Goal: Transaction & Acquisition: Purchase product/service

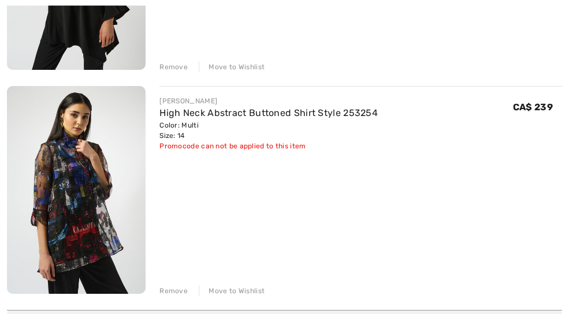
scroll to position [319, 0]
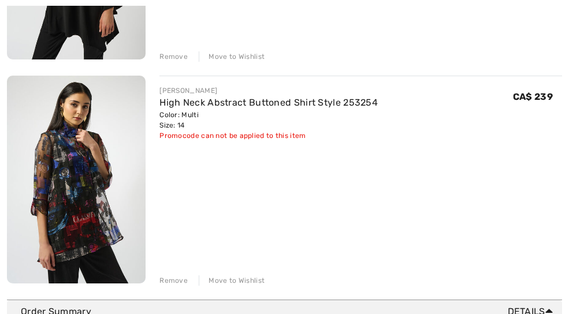
click at [241, 276] on div "Move to Wishlist" at bounding box center [232, 280] width 66 height 10
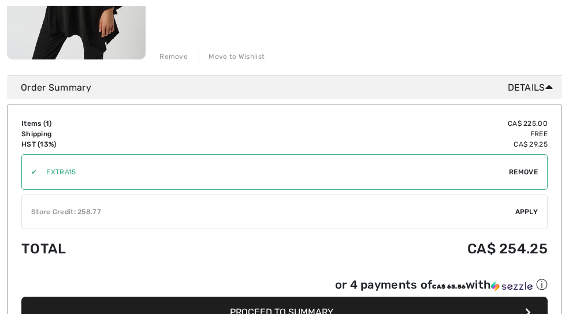
click at [396, 221] on div "✔ Store Credit: 258.77 Apply Remove" at bounding box center [284, 212] width 526 height 35
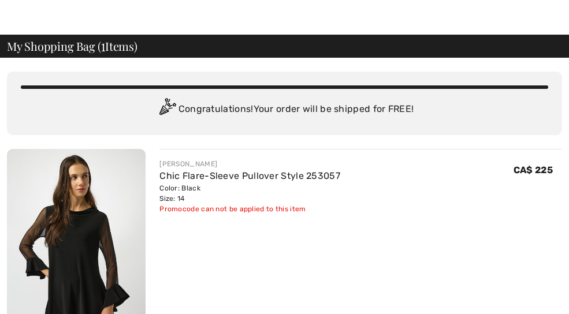
scroll to position [23, 0]
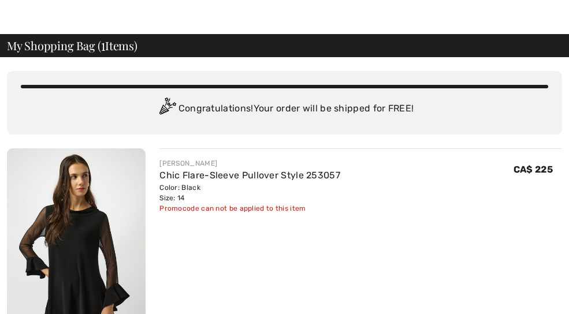
click at [309, 170] on link "Chic Flare-Sleeve Pullover Style 253057" at bounding box center [249, 175] width 181 height 11
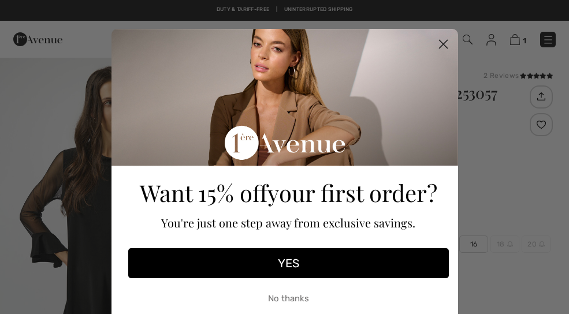
checkbox input "true"
click at [446, 39] on circle "Close dialog" at bounding box center [442, 44] width 19 height 19
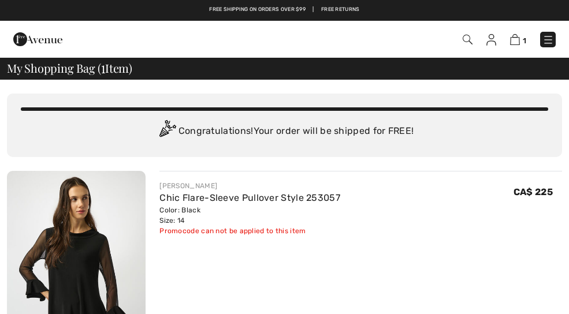
click at [472, 35] on img at bounding box center [467, 40] width 10 height 10
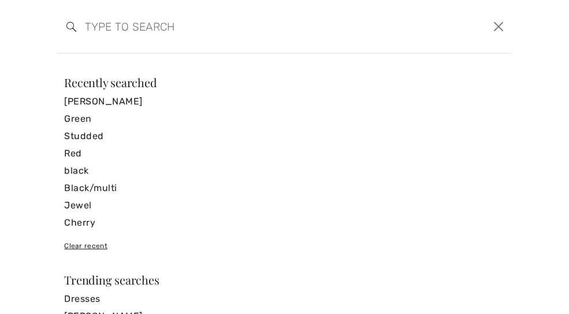
click at [125, 98] on link "[PERSON_NAME]" at bounding box center [284, 101] width 440 height 17
click at [126, 106] on link "[PERSON_NAME]" at bounding box center [284, 101] width 440 height 17
click at [122, 102] on link "[PERSON_NAME]" at bounding box center [284, 101] width 440 height 17
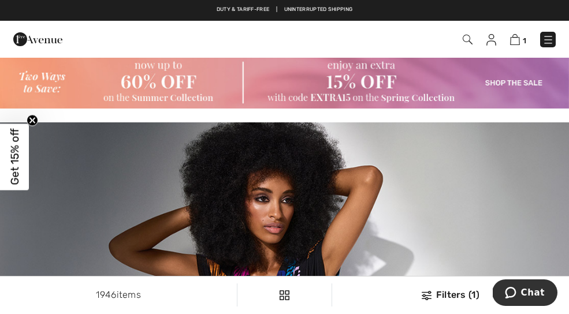
click at [482, 39] on span "1" at bounding box center [401, 40] width 309 height 16
click at [493, 38] on img at bounding box center [491, 40] width 10 height 12
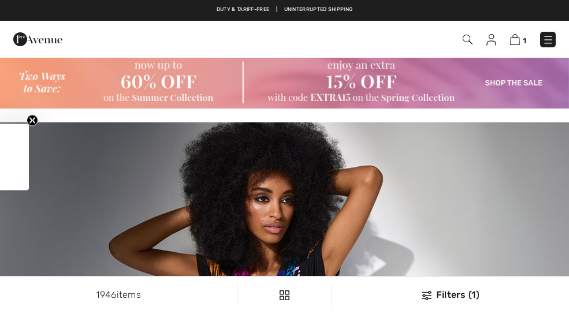
checkbox input "true"
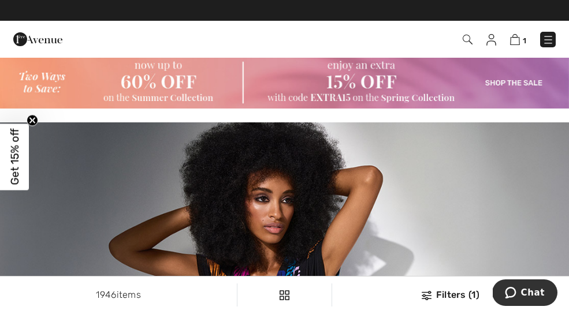
click at [472, 32] on span "1" at bounding box center [401, 40] width 309 height 16
click at [469, 44] on img at bounding box center [467, 40] width 10 height 10
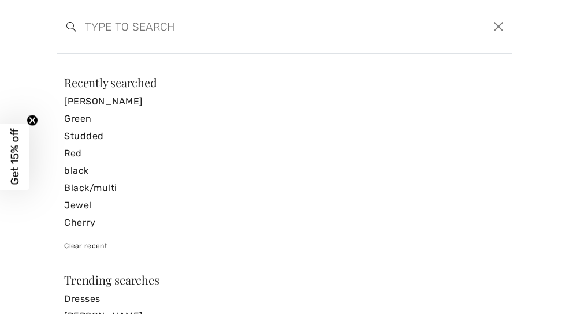
click at [70, 135] on link "Studded" at bounding box center [284, 136] width 440 height 17
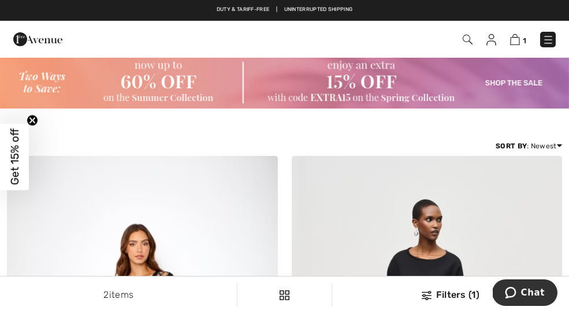
click at [467, 39] on img at bounding box center [467, 40] width 10 height 10
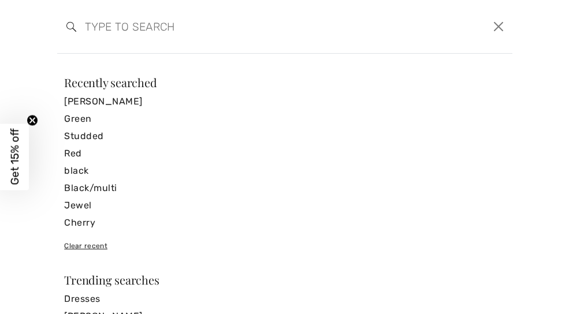
click at [23, 185] on span "Get 15% off" at bounding box center [14, 157] width 29 height 66
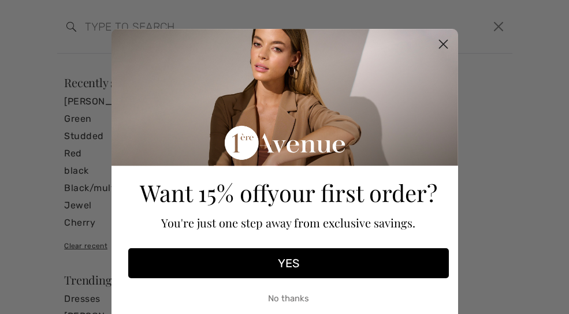
click at [447, 42] on circle "Close dialog" at bounding box center [442, 44] width 19 height 19
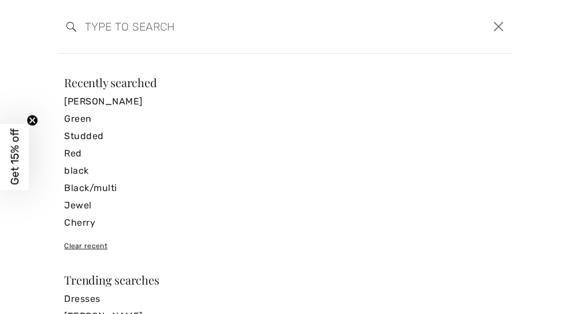
click at [502, 21] on button "Close" at bounding box center [498, 26] width 18 height 18
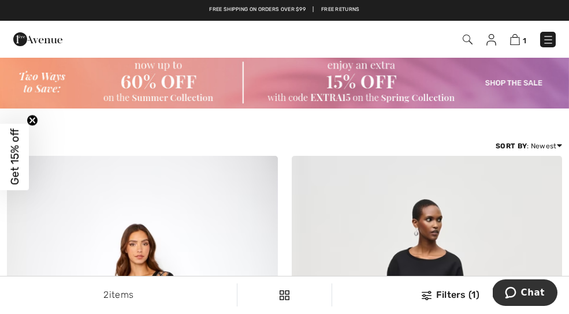
click at [473, 34] on span "1" at bounding box center [401, 40] width 309 height 16
click at [465, 36] on img at bounding box center [467, 40] width 10 height 10
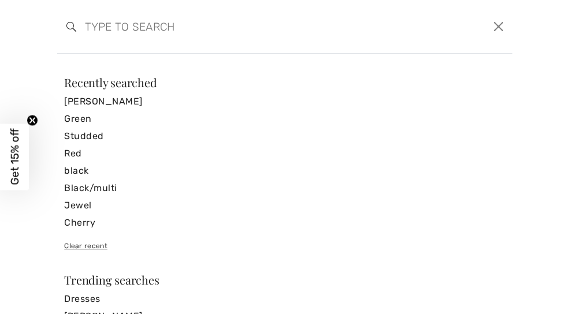
click at [83, 29] on input "search" at bounding box center [234, 26] width 317 height 35
type input "Embellished"
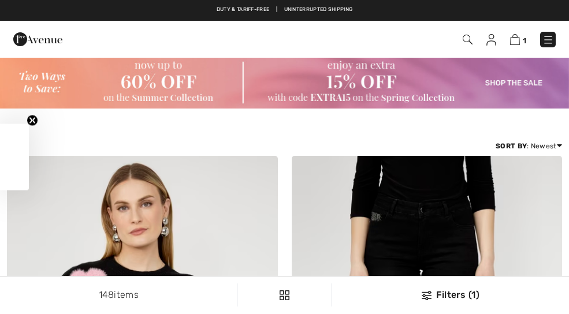
checkbox input "true"
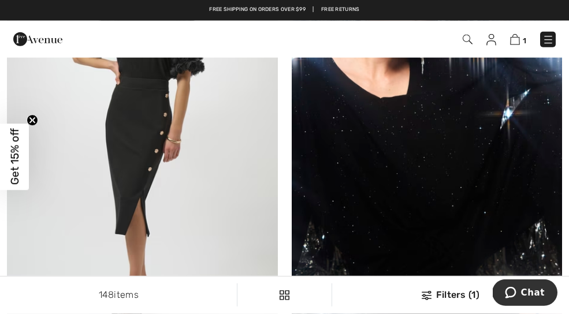
scroll to position [7708, 0]
click at [499, 184] on img at bounding box center [427, 130] width 271 height 406
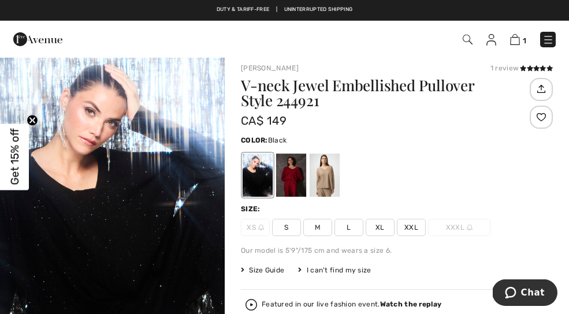
scroll to position [10, 0]
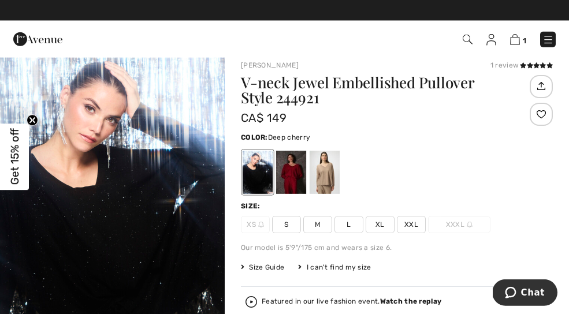
click at [296, 161] on div at bounding box center [291, 172] width 30 height 43
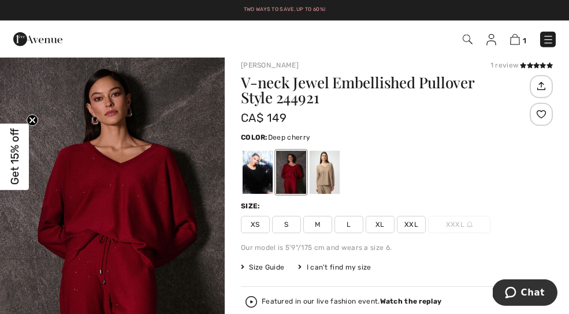
scroll to position [0, 0]
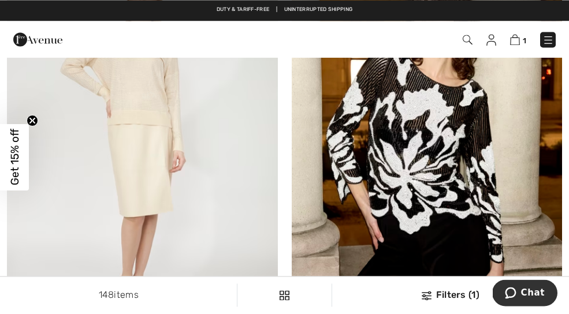
scroll to position [8159, 0]
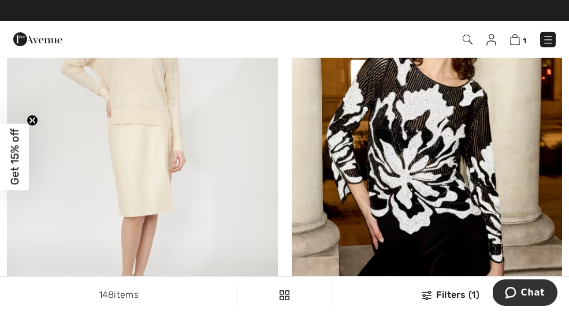
click at [510, 189] on img at bounding box center [427, 149] width 271 height 406
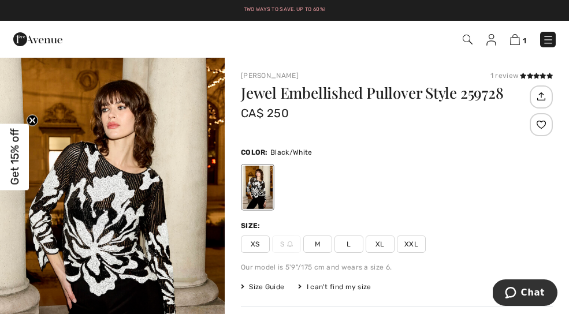
click at [141, 220] on img "1 / 5" at bounding box center [112, 225] width 225 height 337
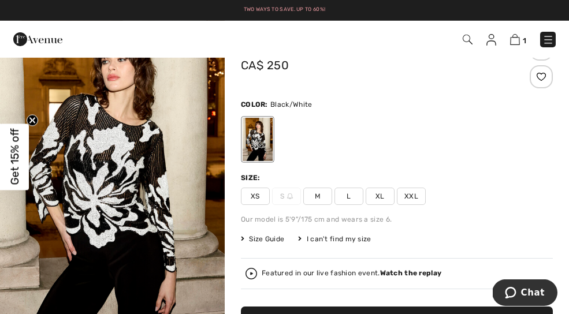
scroll to position [49, 0]
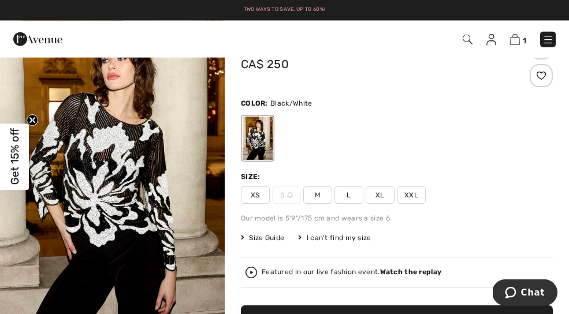
click at [275, 237] on span "Size Guide" at bounding box center [262, 238] width 43 height 10
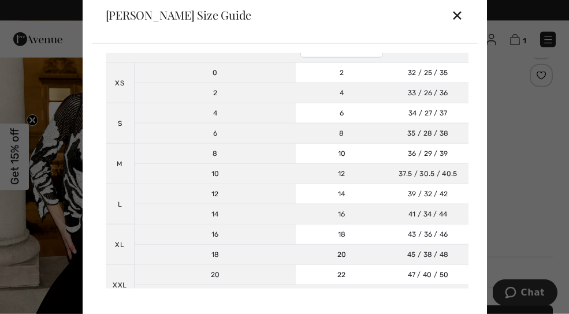
scroll to position [81, 0]
click at [462, 23] on div "✕" at bounding box center [457, 15] width 12 height 24
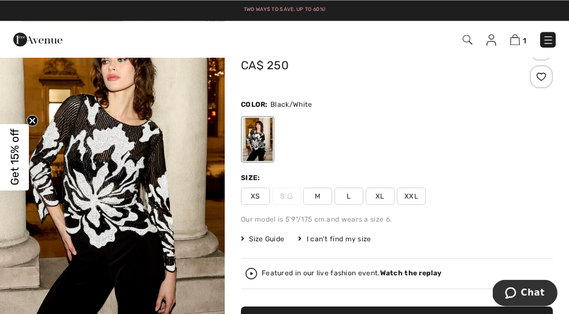
scroll to position [46, 0]
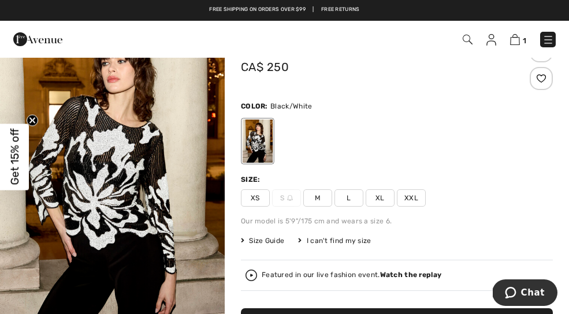
click at [391, 196] on span "XL" at bounding box center [379, 197] width 29 height 17
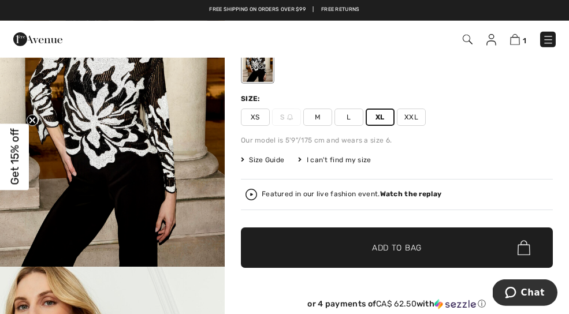
scroll to position [145, 0]
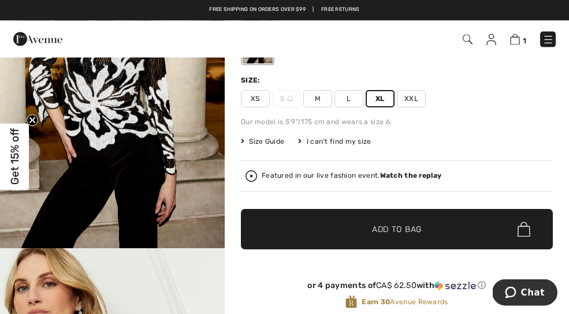
click at [432, 231] on span "✔ Added to Bag Add to Bag" at bounding box center [397, 229] width 312 height 40
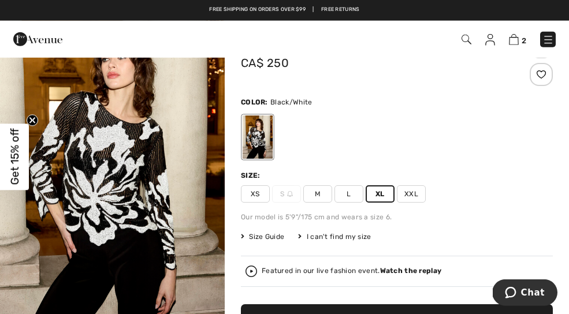
scroll to position [0, 0]
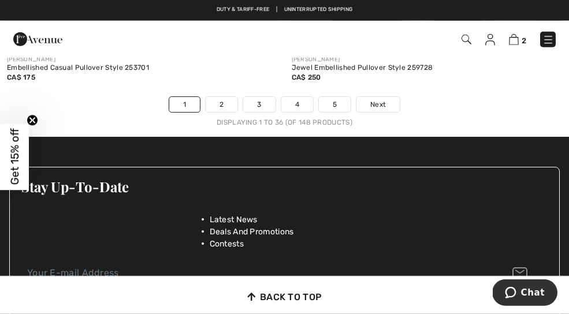
scroll to position [8455, 0]
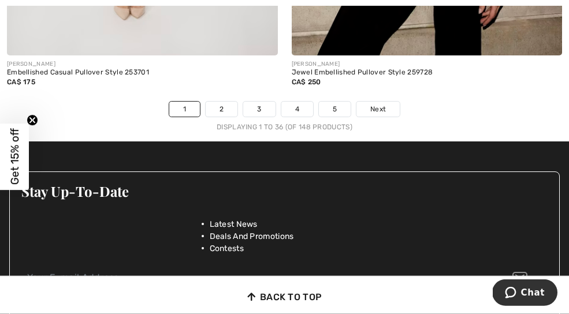
click at [383, 104] on span "Next" at bounding box center [378, 109] width 16 height 10
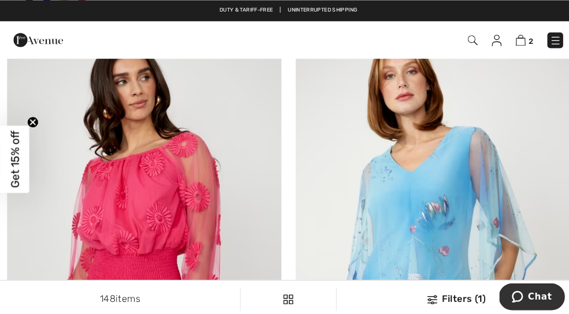
scroll to position [6729, 0]
click at [195, 250] on img at bounding box center [142, 226] width 271 height 406
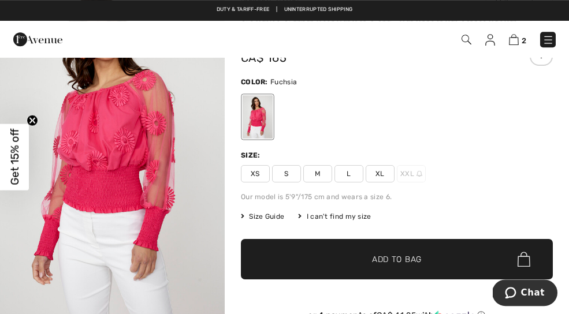
scroll to position [76, 0]
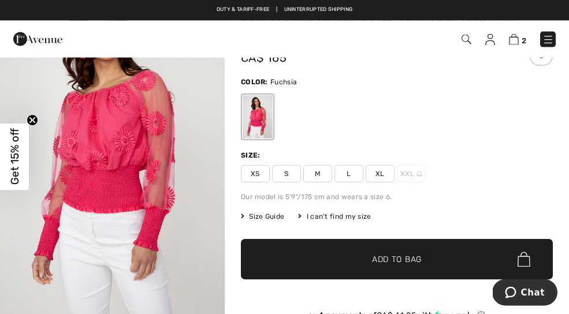
click at [272, 219] on span "Size Guide" at bounding box center [262, 216] width 43 height 10
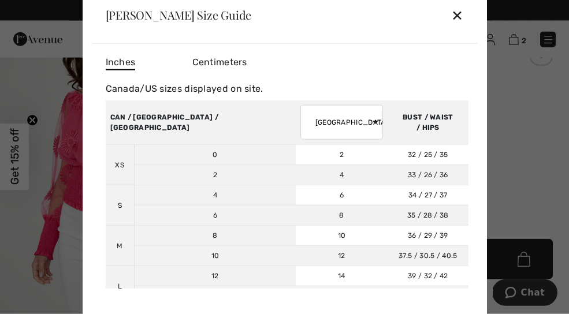
click at [477, 27] on div "[PERSON_NAME] Size Guide ✕ Inches Centimeters [GEOGRAPHIC_DATA]/US sizes displa…" at bounding box center [285, 157] width 404 height 342
click at [460, 27] on div "✕" at bounding box center [457, 15] width 12 height 24
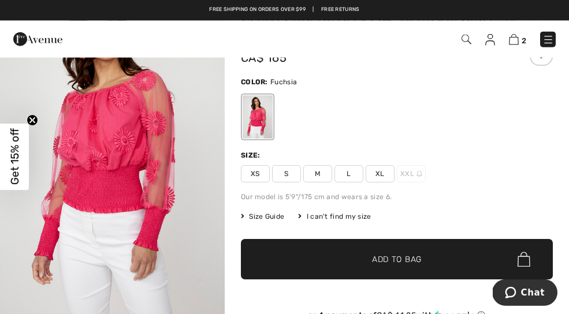
click at [259, 165] on span "XS" at bounding box center [255, 173] width 29 height 17
click at [405, 252] on span "✔ Added to Bag Add to Bag" at bounding box center [397, 259] width 312 height 40
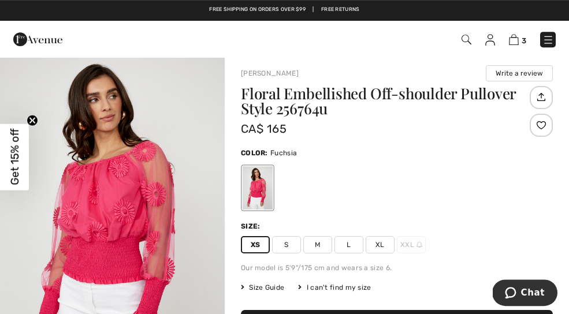
scroll to position [0, 0]
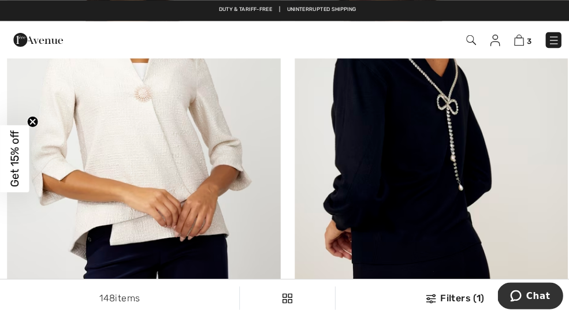
scroll to position [7742, 0]
